Goal: Navigation & Orientation: Find specific page/section

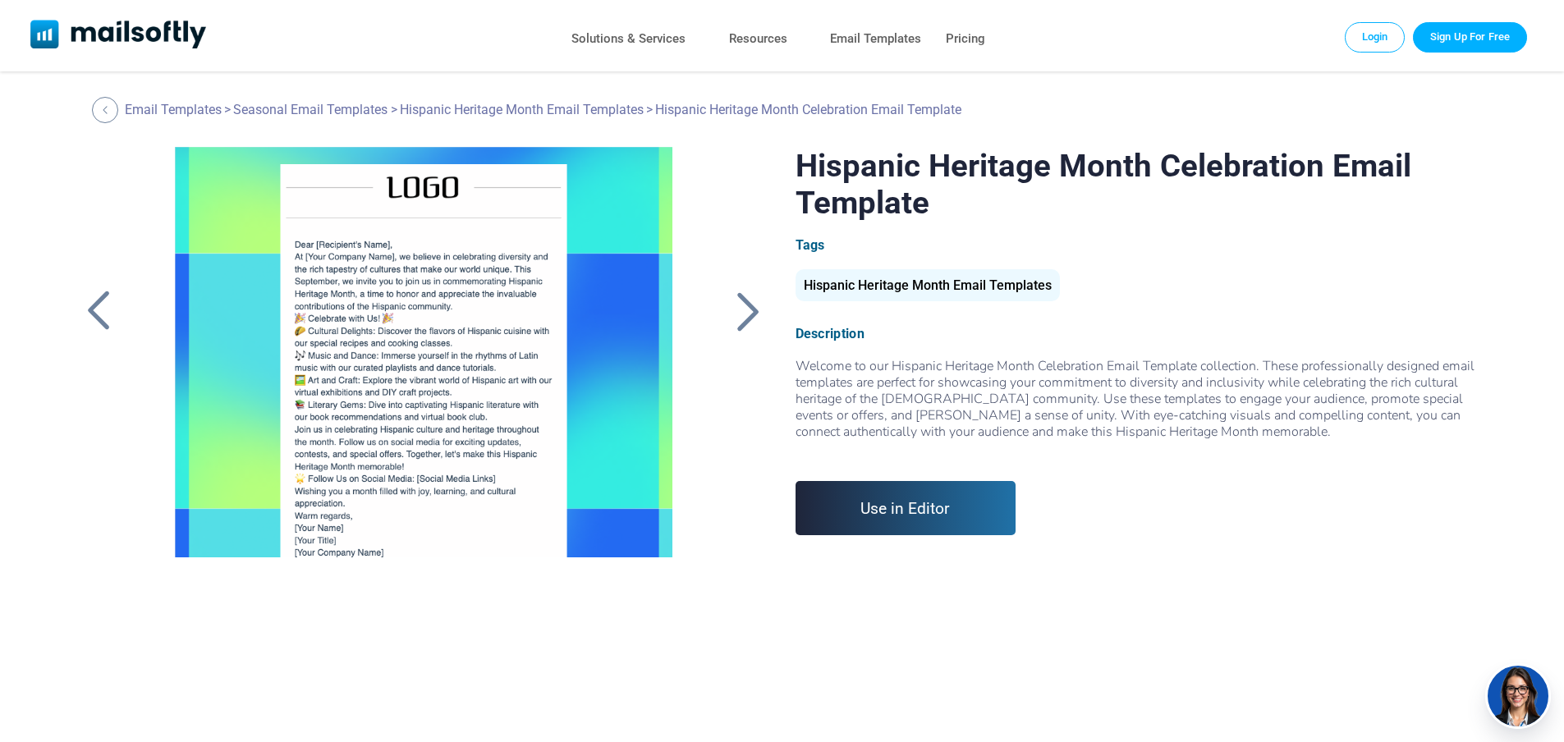
scroll to position [48, 0]
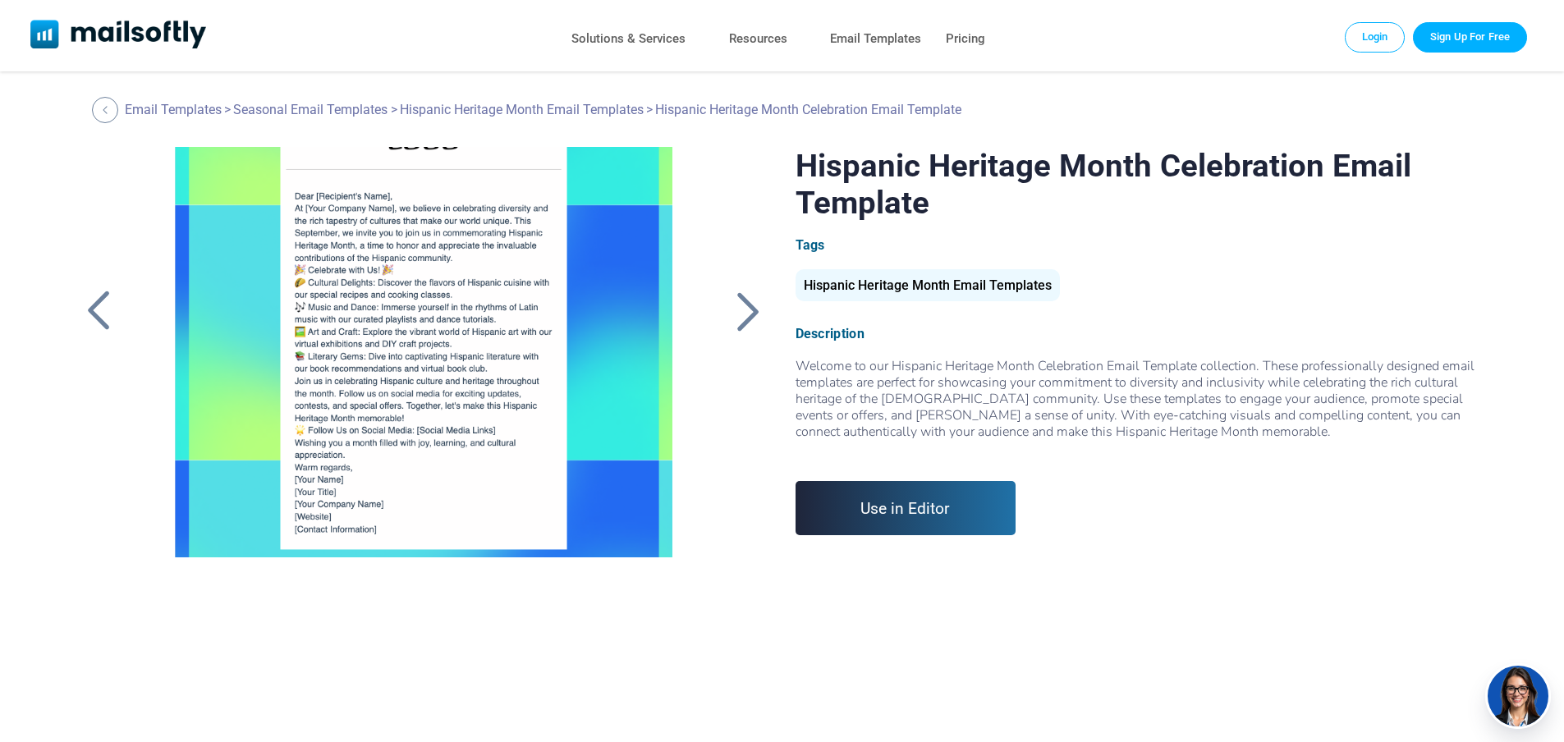
click at [746, 305] on div at bounding box center [748, 311] width 41 height 43
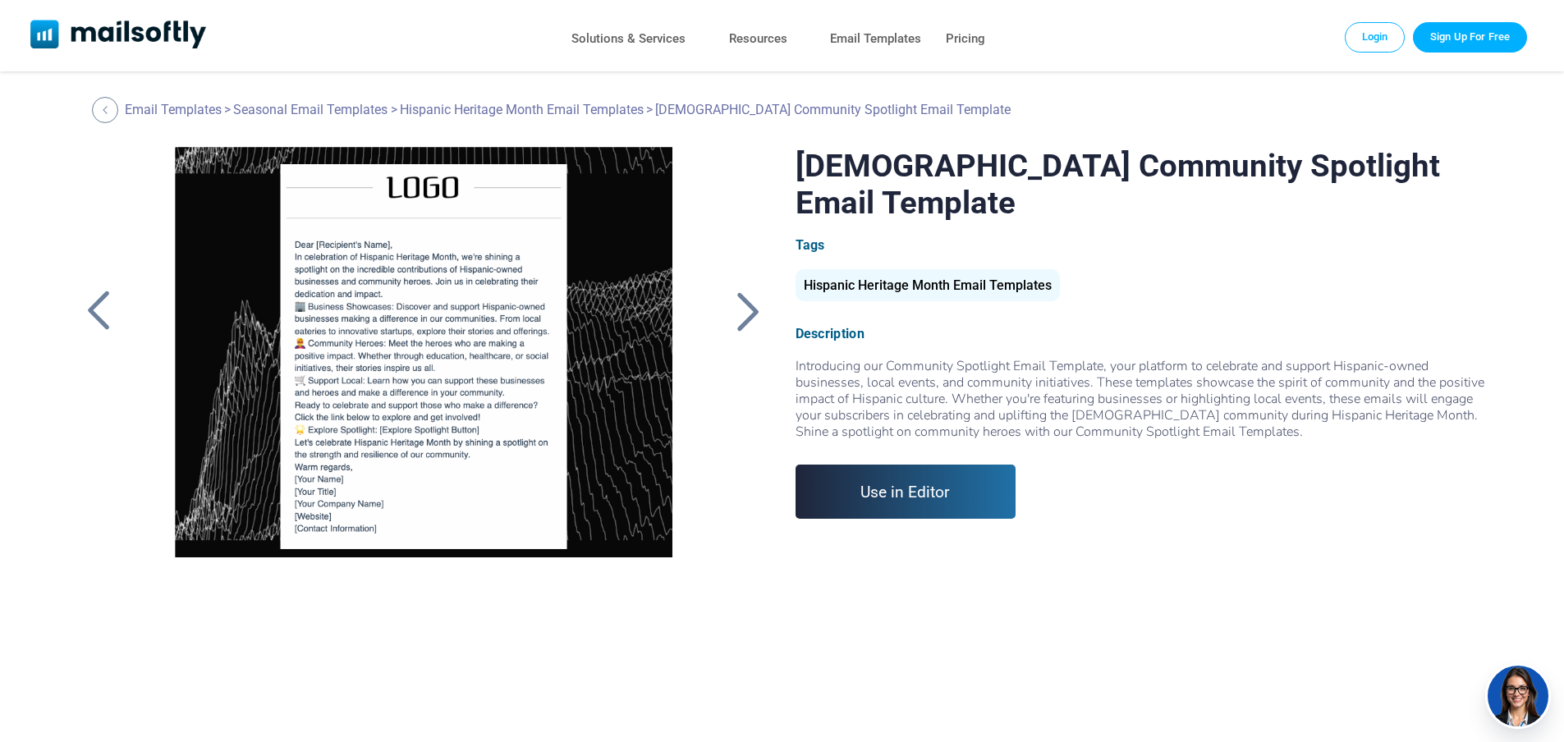
click at [746, 305] on div at bounding box center [748, 311] width 41 height 43
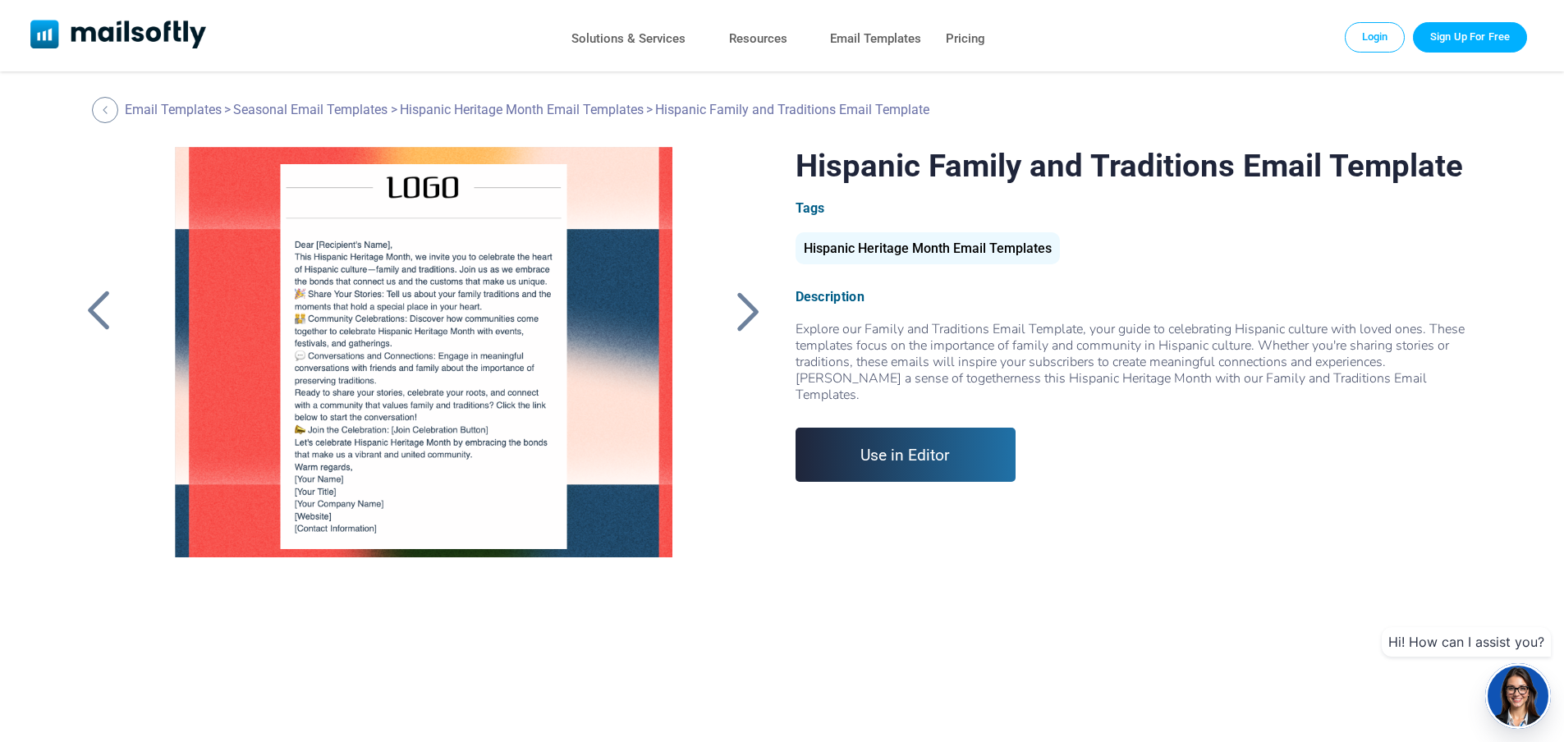
click at [746, 305] on div at bounding box center [748, 311] width 41 height 43
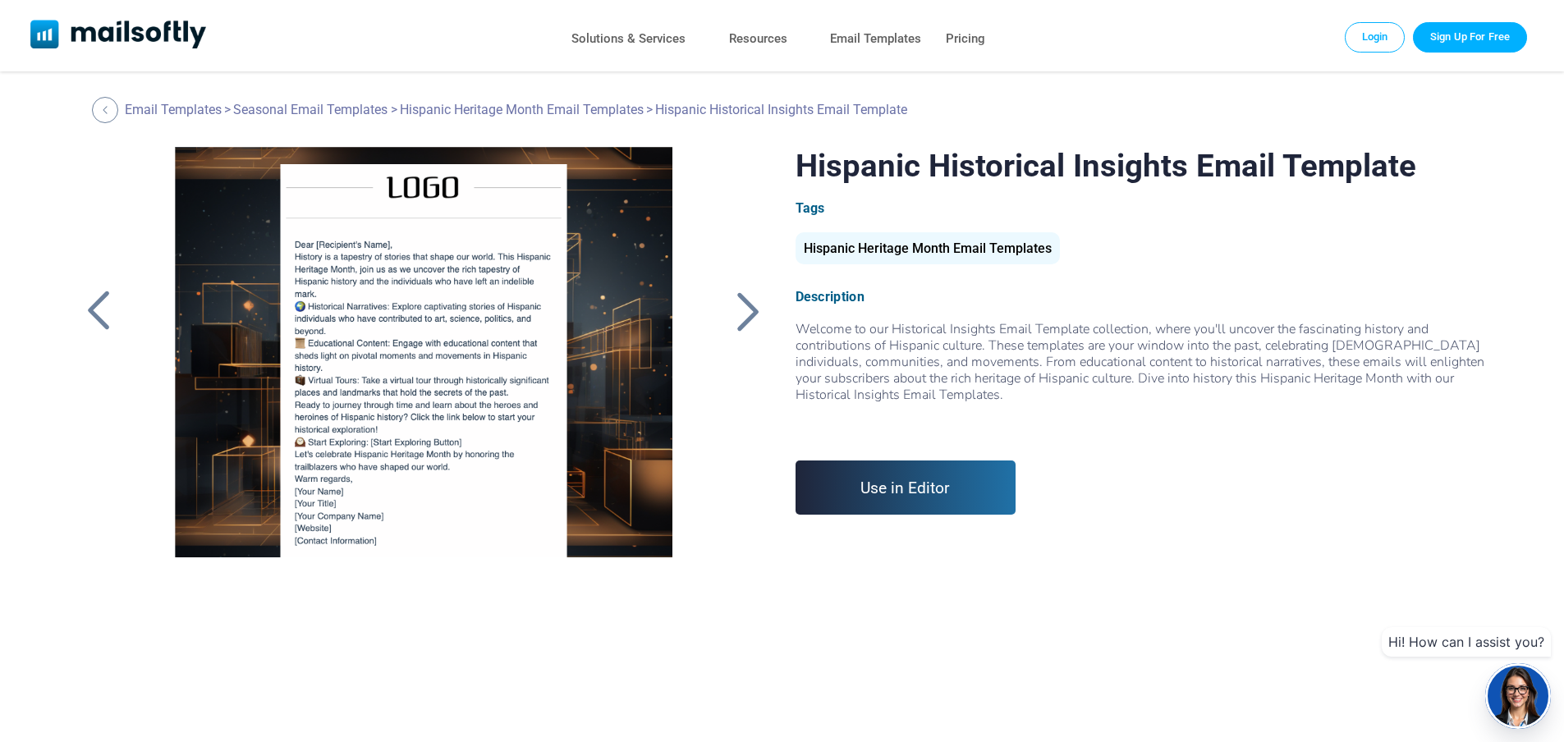
click at [742, 307] on div at bounding box center [748, 311] width 41 height 43
